Goal: Information Seeking & Learning: Find specific fact

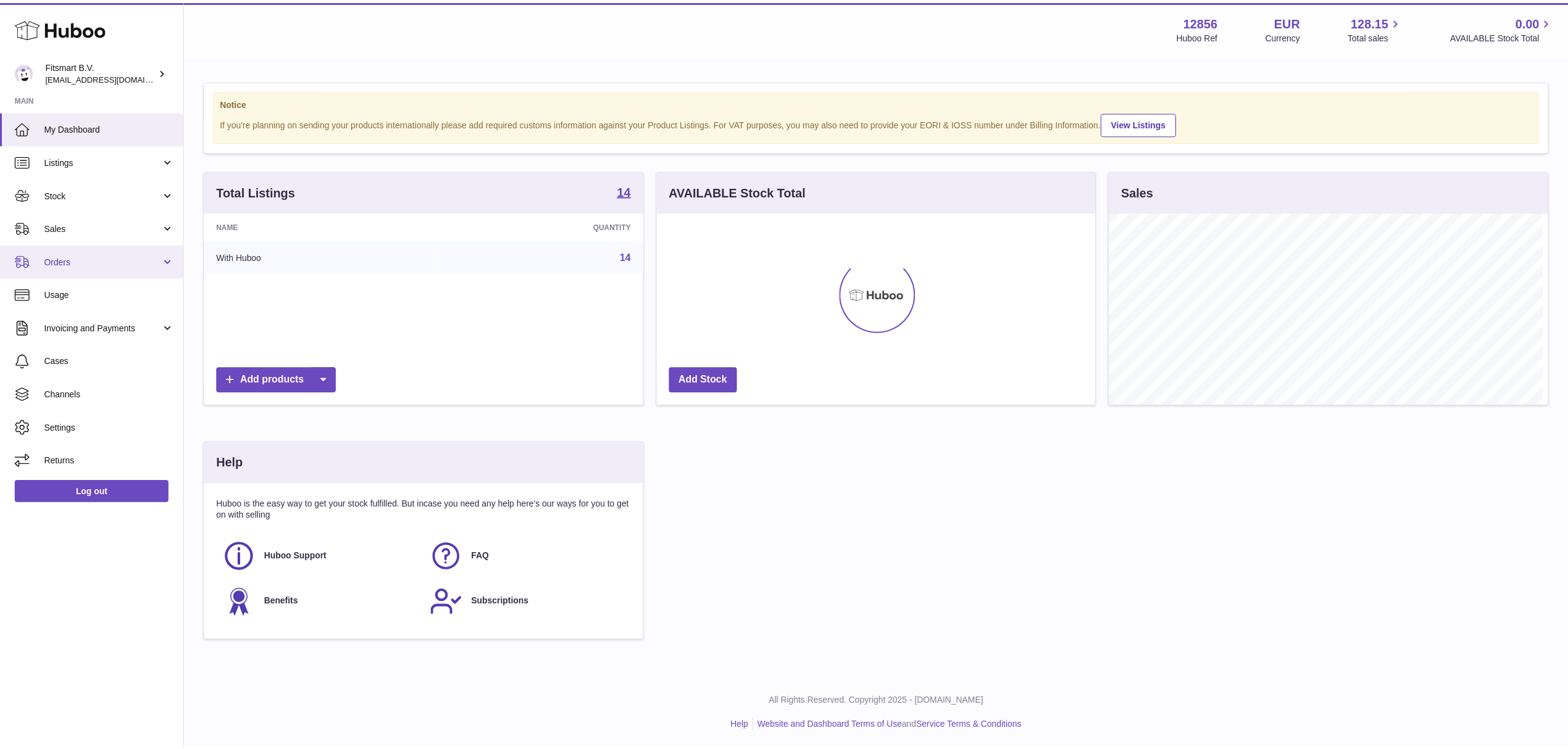
scroll to position [616859, 616919]
click at [71, 230] on span "Sales" at bounding box center [103, 228] width 118 height 12
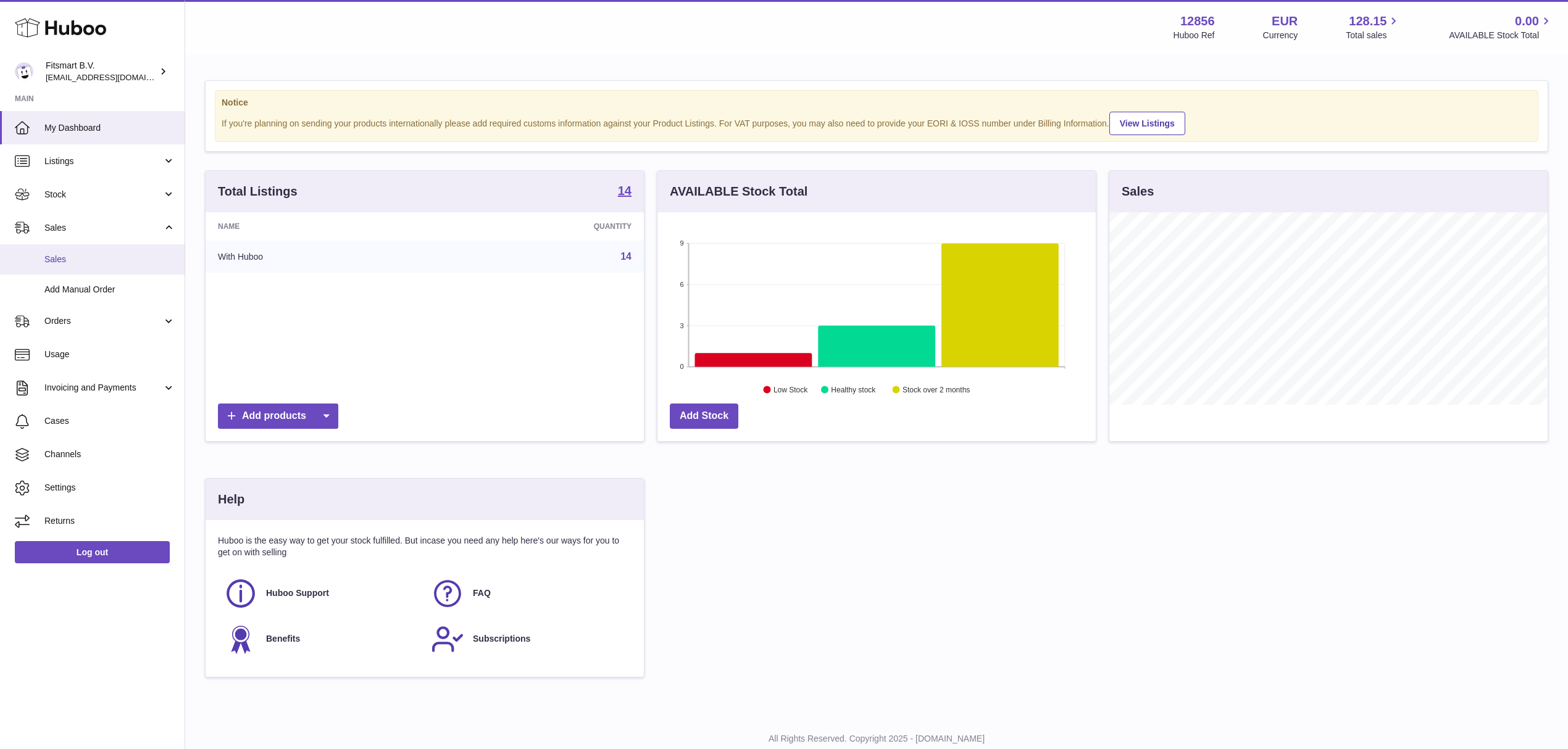
click at [77, 257] on span "Sales" at bounding box center [110, 259] width 131 height 12
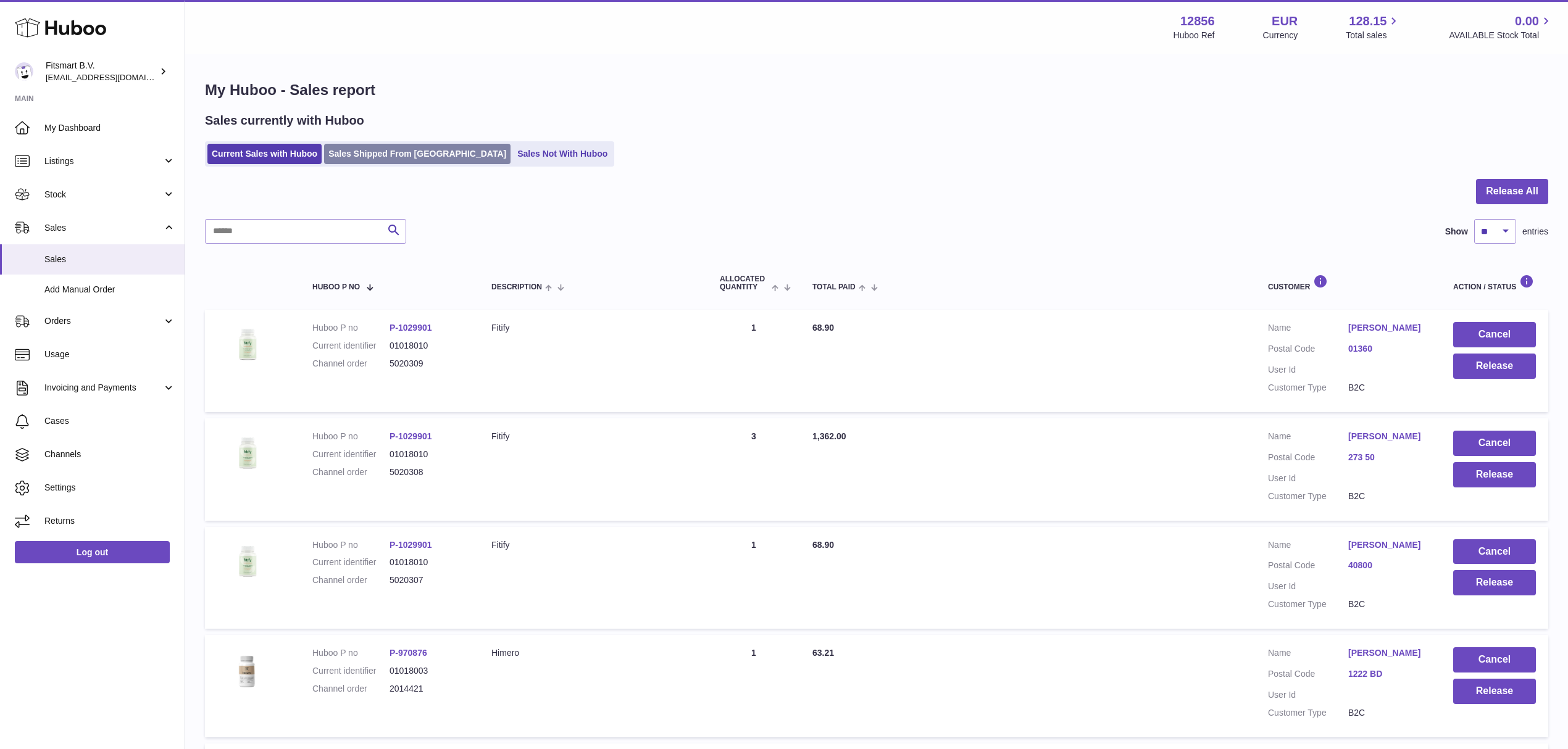
click at [391, 158] on link "Sales Shipped From [GEOGRAPHIC_DATA]" at bounding box center [417, 154] width 187 height 21
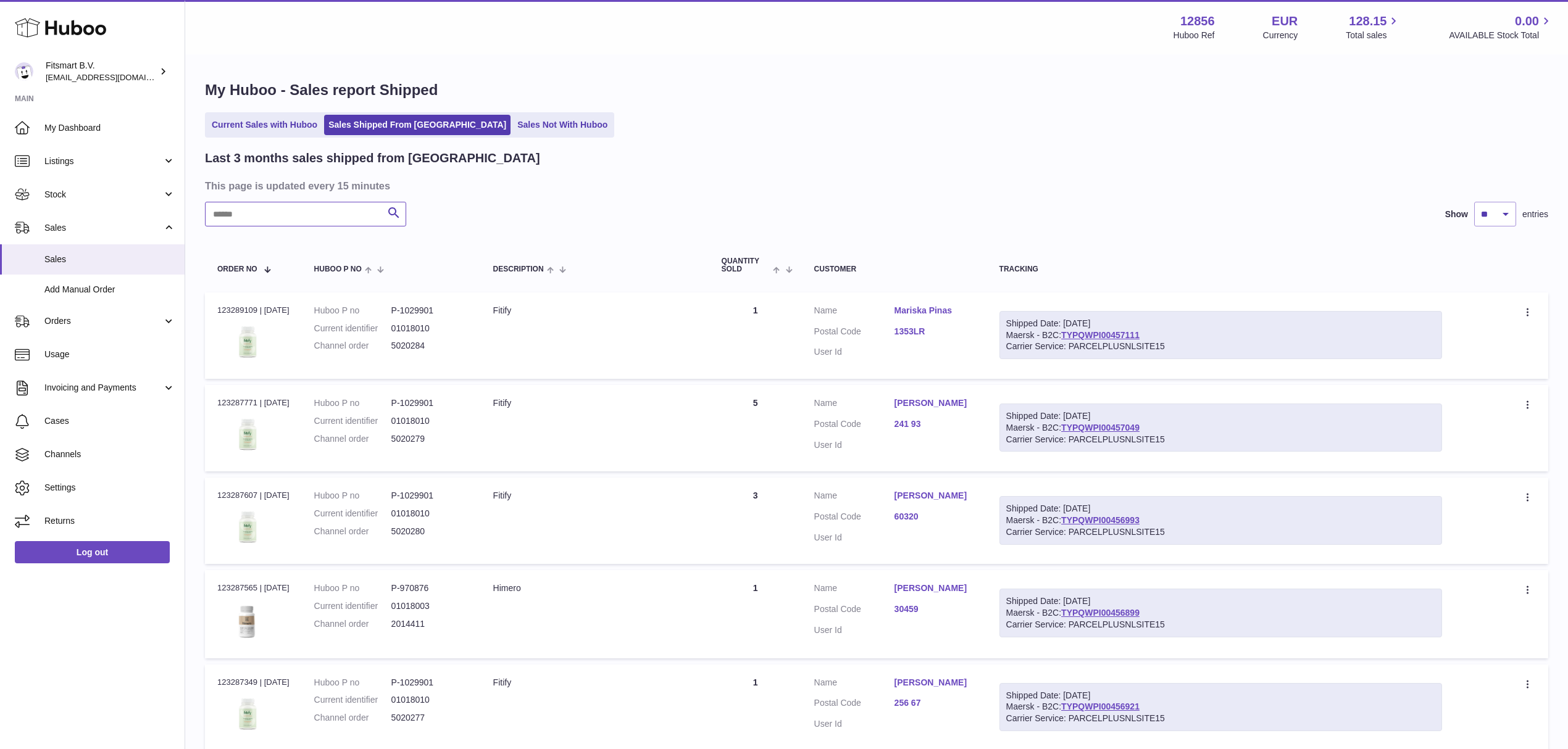
click at [238, 220] on input "text" at bounding box center [305, 215] width 202 height 25
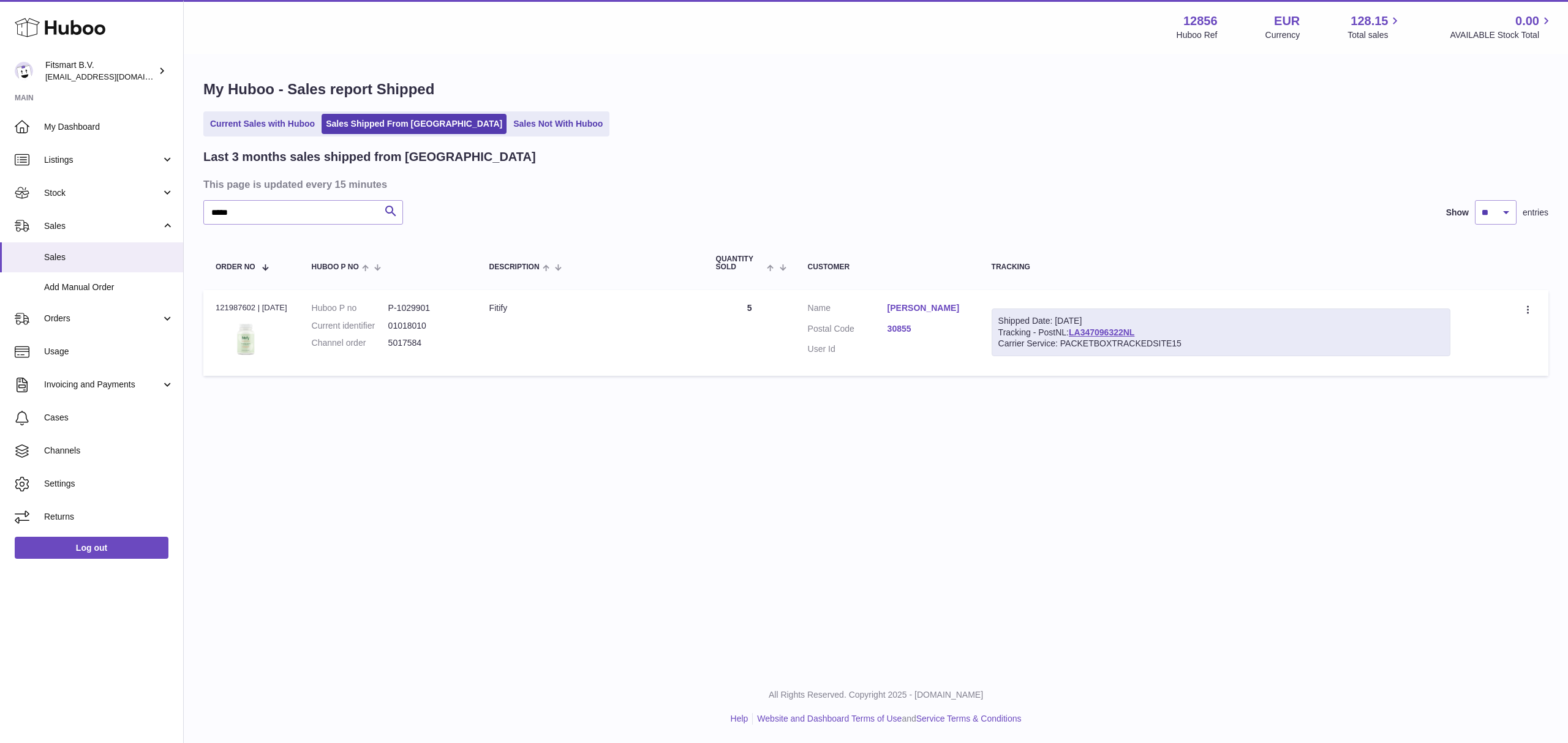
click at [902, 314] on link "WOLFGANG WIEDENBEIN" at bounding box center [927, 308] width 80 height 12
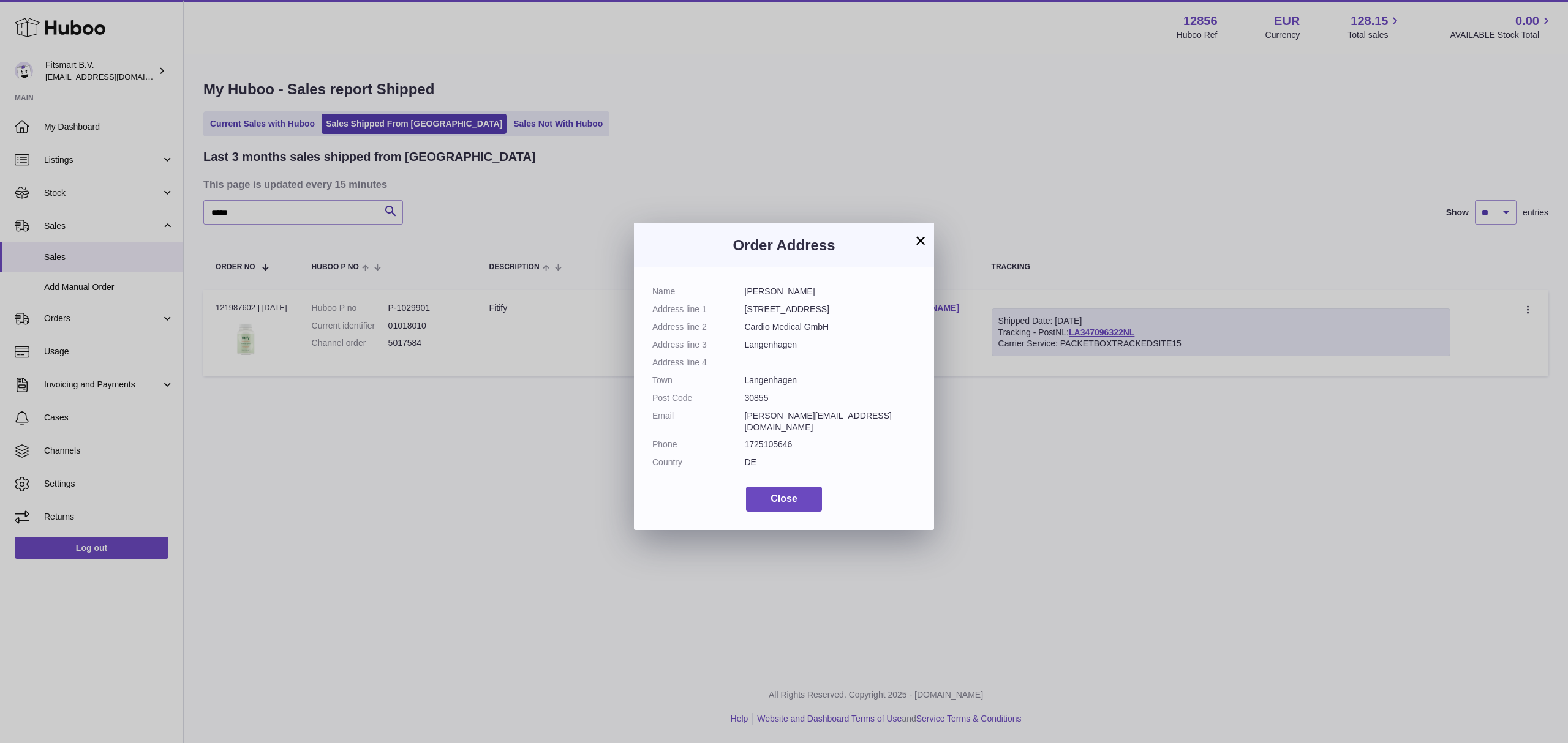
click at [917, 239] on button "×" at bounding box center [920, 241] width 15 height 15
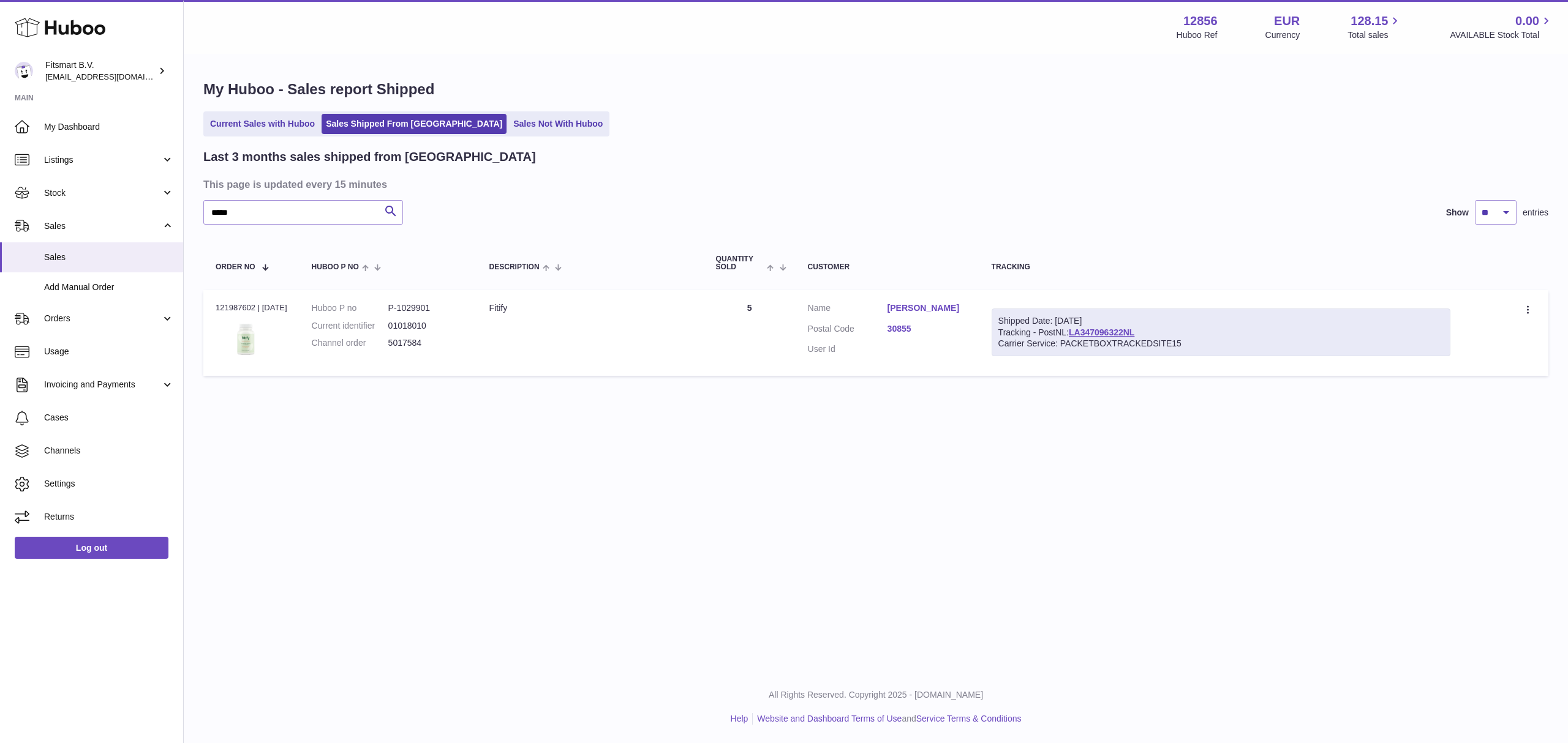
click at [491, 508] on div "Menu Huboo 12856 Huboo Ref EUR Currency 128.15 Total sales 0.00 AVAILABLE Stock…" at bounding box center [876, 335] width 1384 height 671
click at [399, 335] on dl "Huboo P no P-1029901 Current identifier 01018010 Channel order 5017584" at bounding box center [388, 329] width 153 height 53
copy dd "5017584"
click at [228, 303] on div "Order no 121987602 | 30th Jul" at bounding box center [251, 308] width 72 height 11
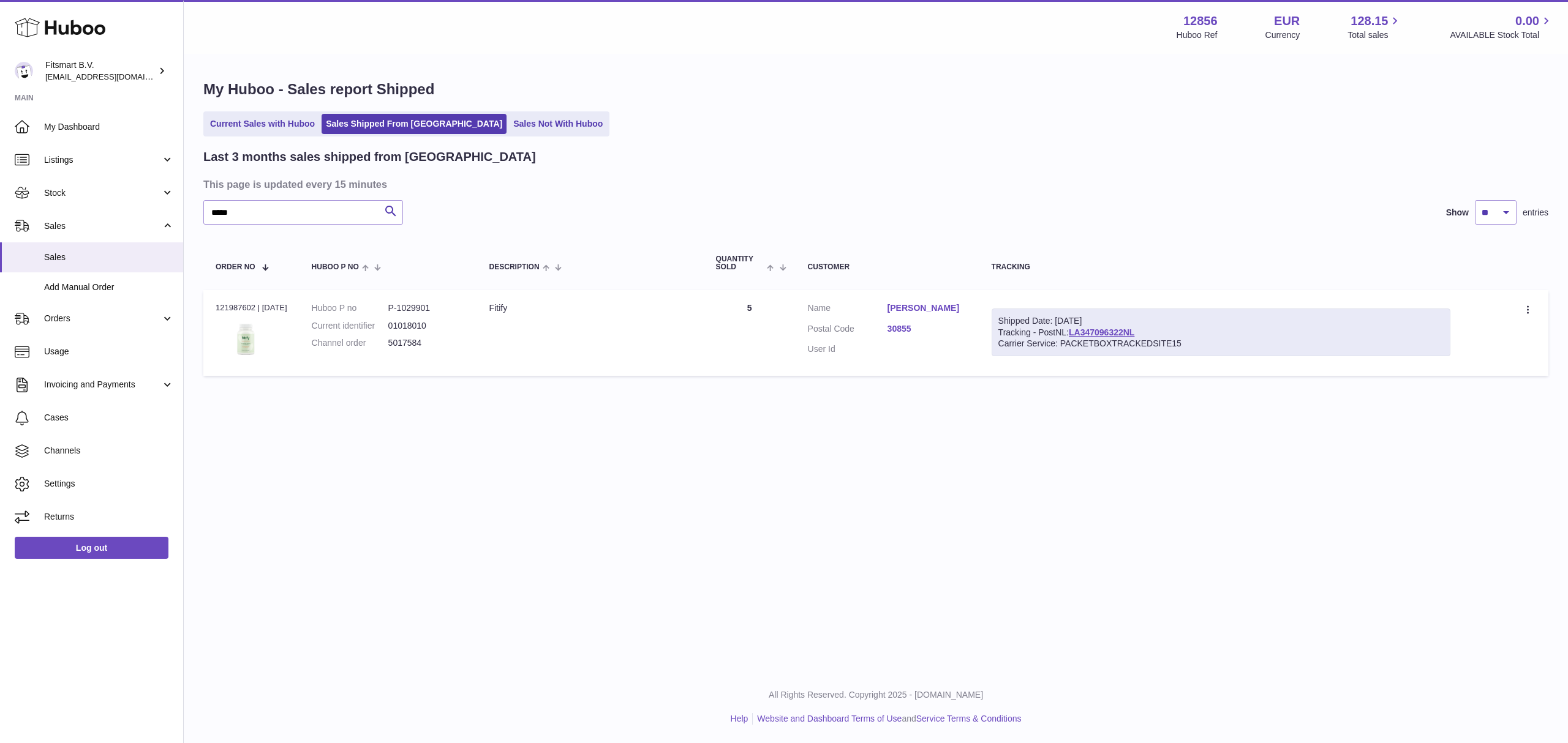
click at [228, 303] on div "Order no 121987602 | 30th Jul" at bounding box center [251, 308] width 72 height 11
copy div "121987602"
drag, startPoint x: 261, startPoint y: 215, endPoint x: 147, endPoint y: 211, distance: 114.1
click at [147, 211] on div "Huboo Fitsmart B.V. internalAdmin-12856@internal.huboo.com Main My Dashboard Li…" at bounding box center [784, 371] width 1568 height 743
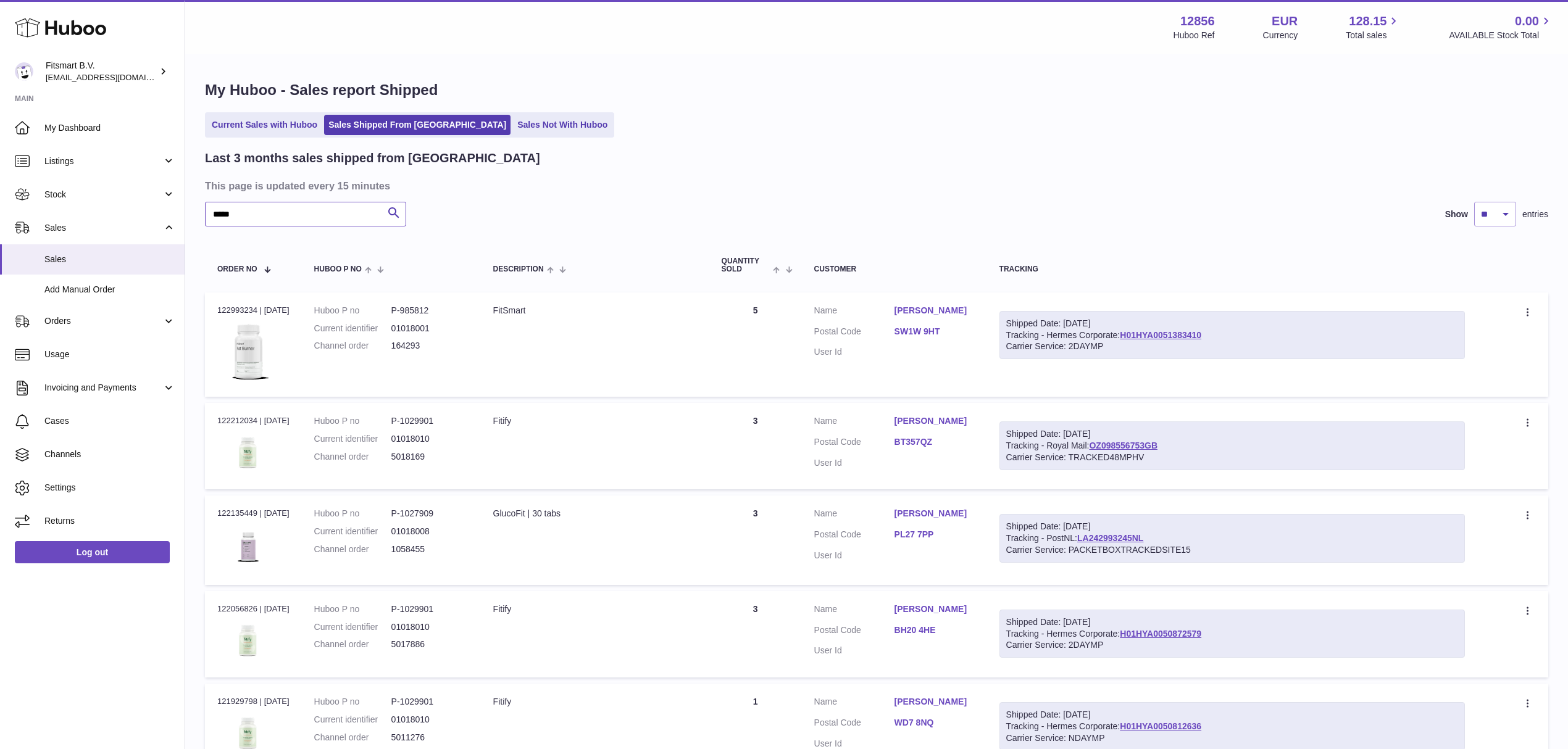
click at [221, 215] on input "*****" at bounding box center [305, 215] width 202 height 25
click at [223, 211] on input "*****" at bounding box center [305, 215] width 202 height 25
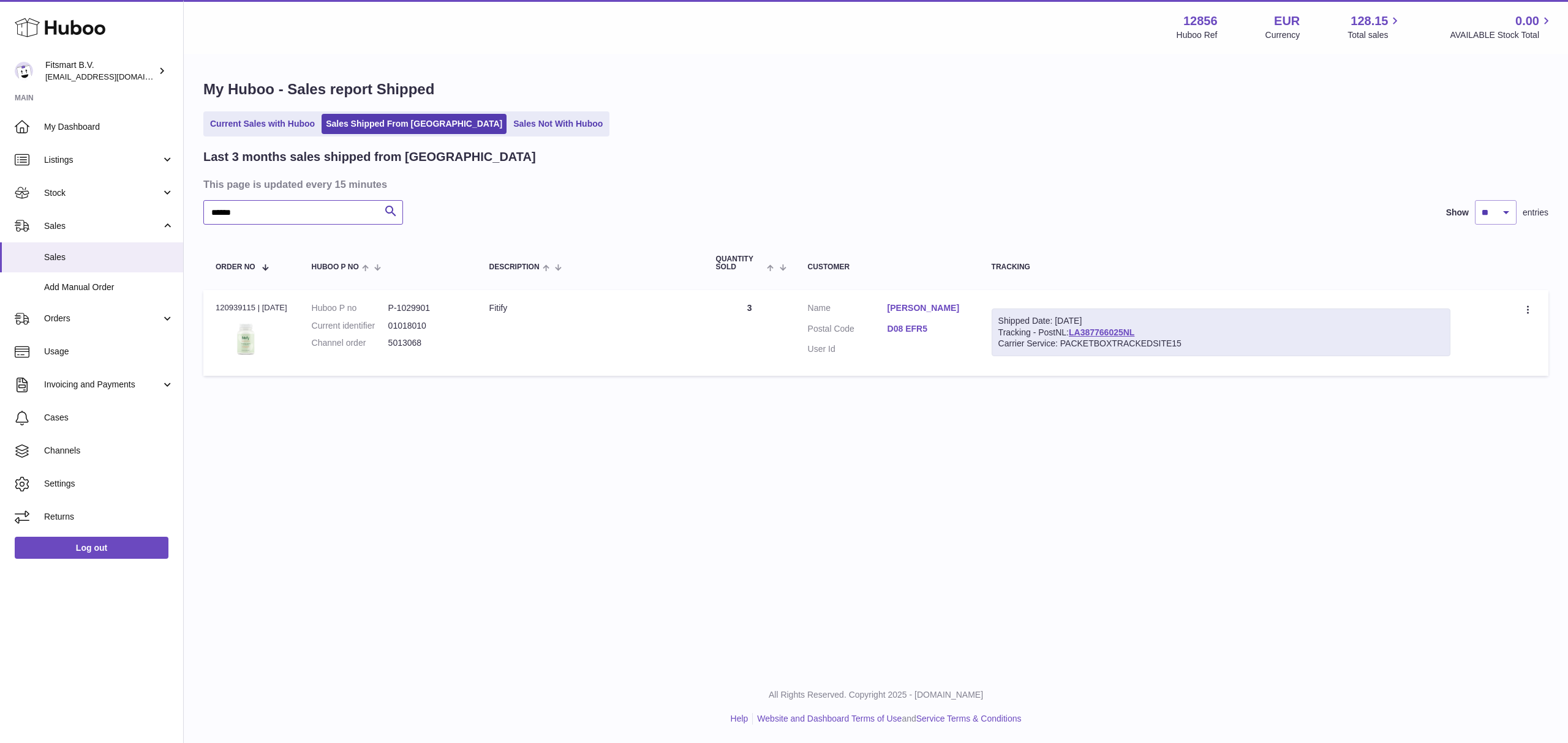
type input "******"
click at [402, 341] on dd "5013068" at bounding box center [427, 343] width 77 height 12
copy dd "5013068"
click at [219, 307] on div "Order no 120939115 | 13th Jul" at bounding box center [251, 308] width 72 height 11
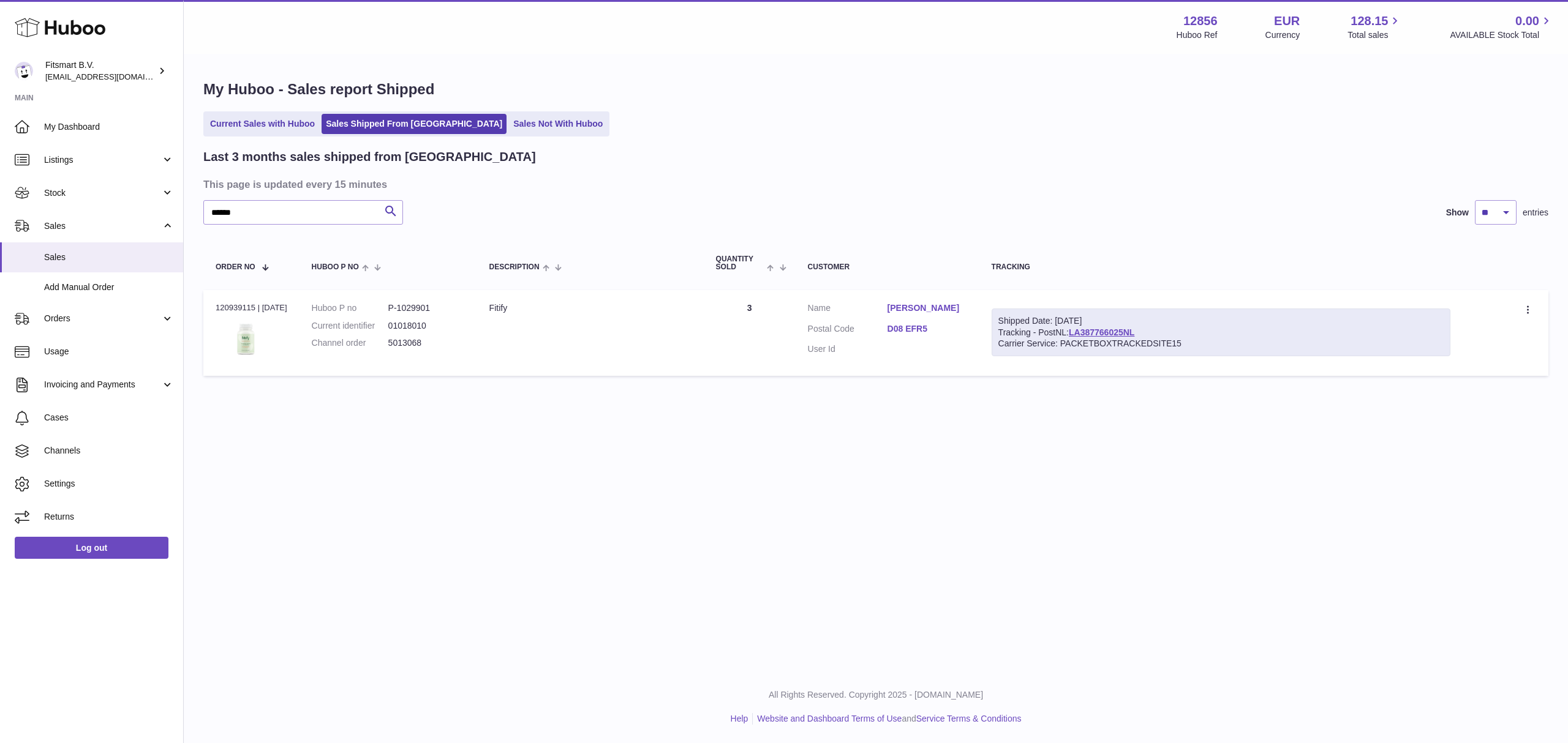
click at [219, 307] on div "Order no 120939115 | 13th Jul" at bounding box center [251, 308] width 72 height 11
copy div "120939115"
